Goal: Task Accomplishment & Management: Use online tool/utility

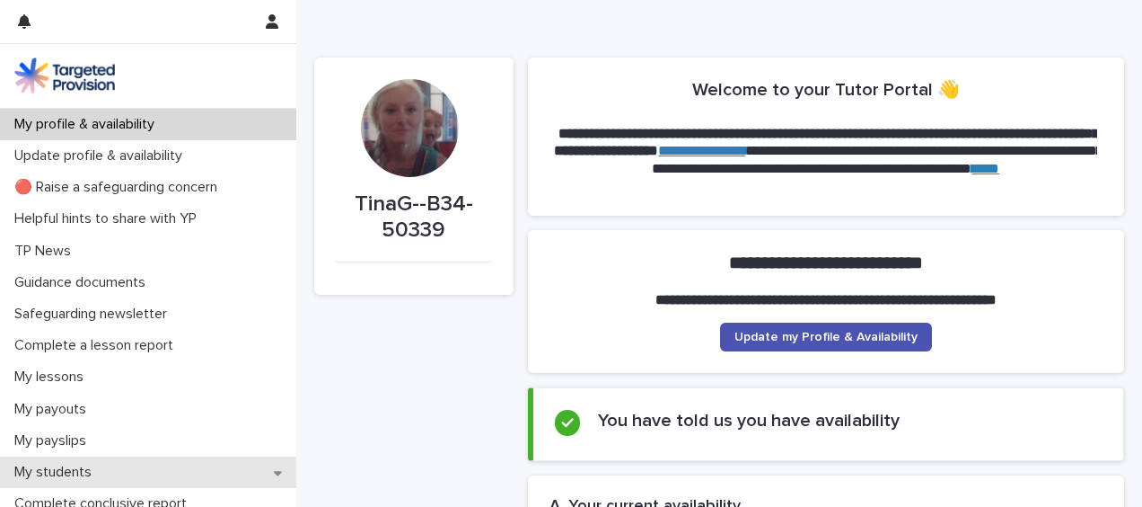
click at [48, 471] on p "My students" at bounding box center [56, 471] width 99 height 17
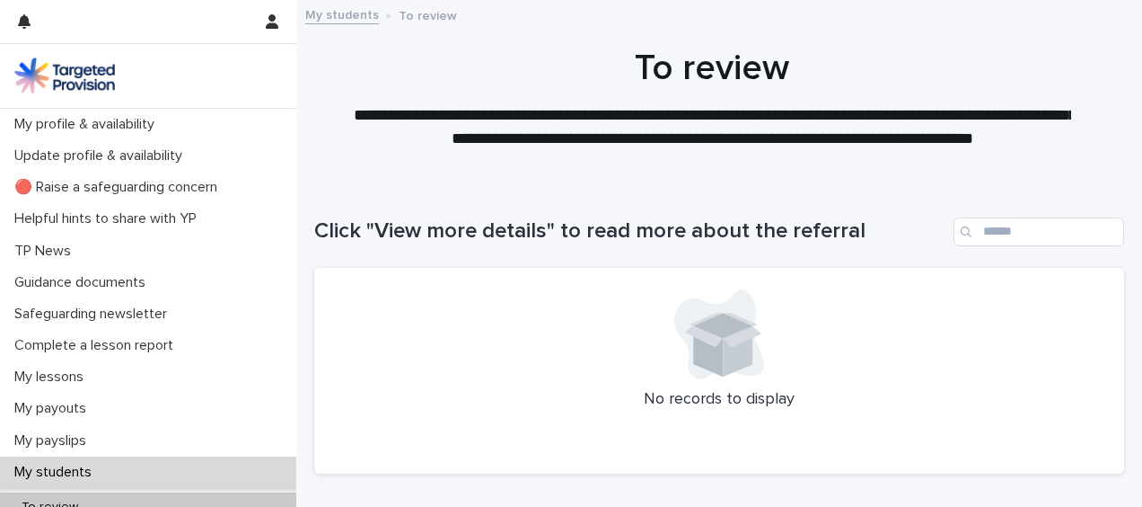
click at [296, 437] on div "Loading... Saving… Loading... Saving… Click "View more details" to read more ab…" at bounding box center [719, 379] width 846 height 397
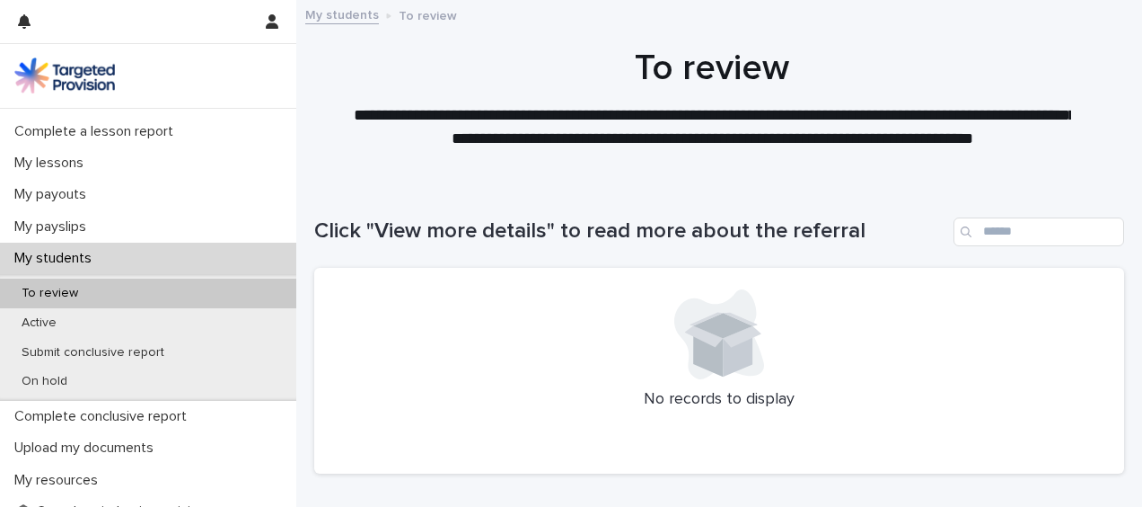
scroll to position [216, 0]
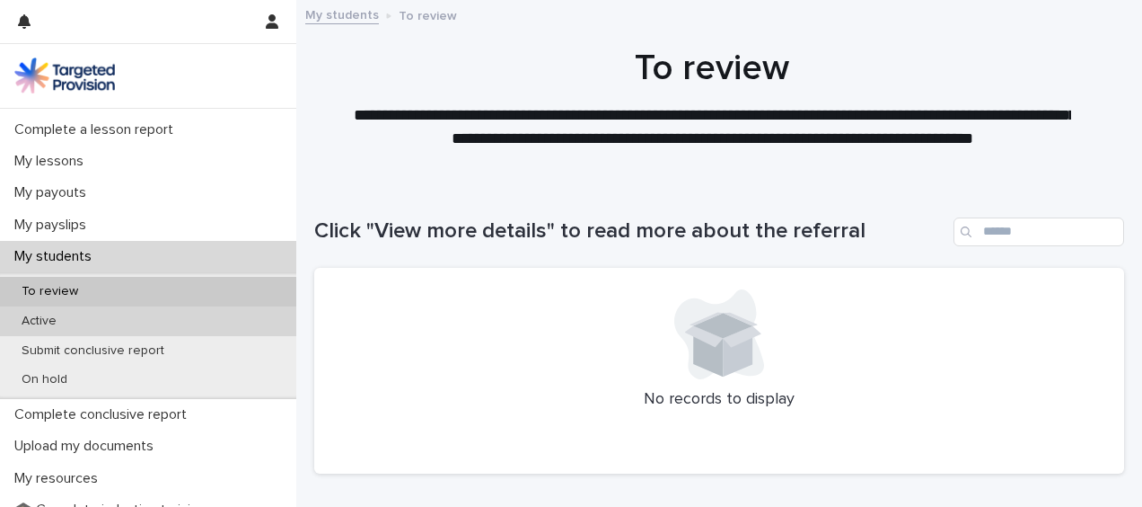
click at [93, 327] on div "Active" at bounding box center [148, 321] width 296 height 30
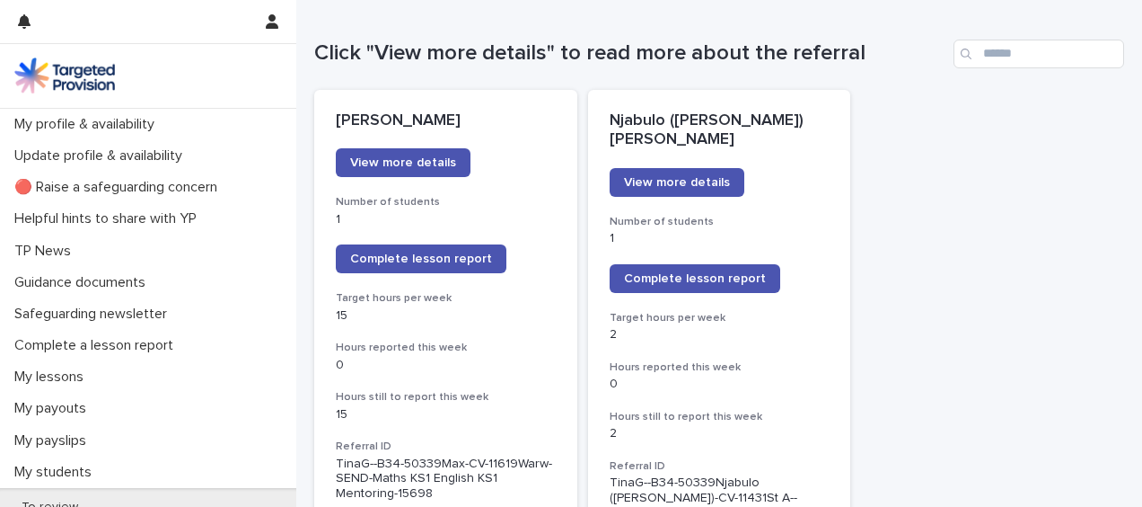
scroll to position [180, 0]
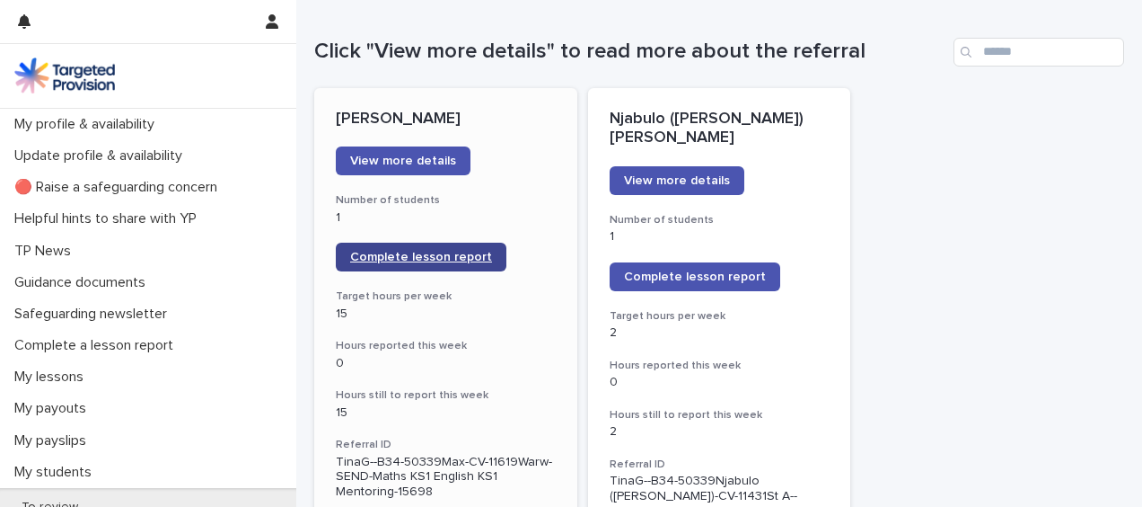
click at [442, 260] on span "Complete lesson report" at bounding box center [421, 257] width 142 height 13
